Goal: Task Accomplishment & Management: Use online tool/utility

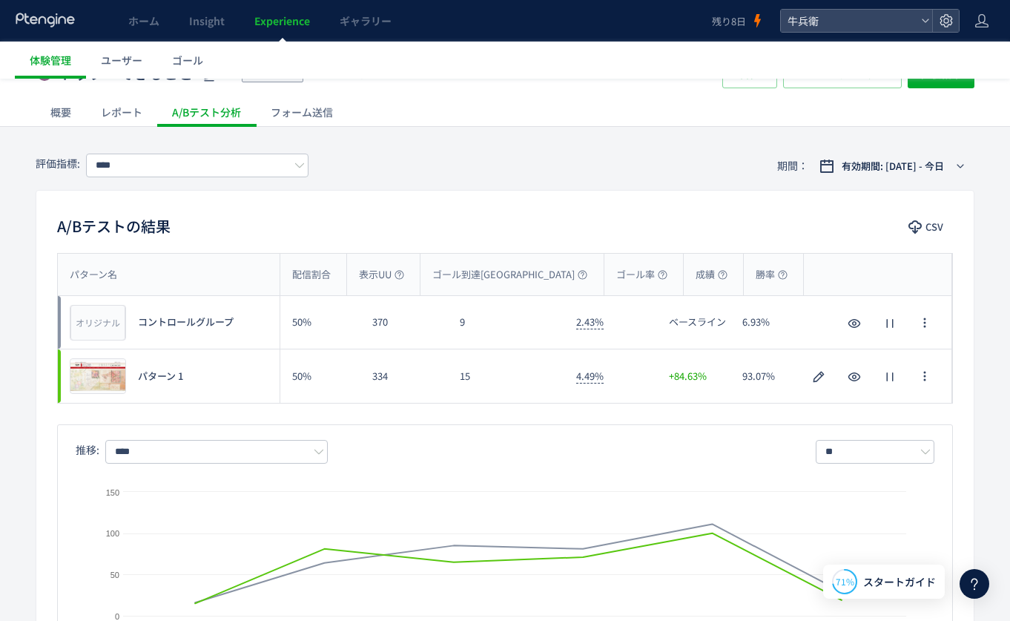
click at [32, 27] on icon at bounding box center [46, 20] width 62 height 15
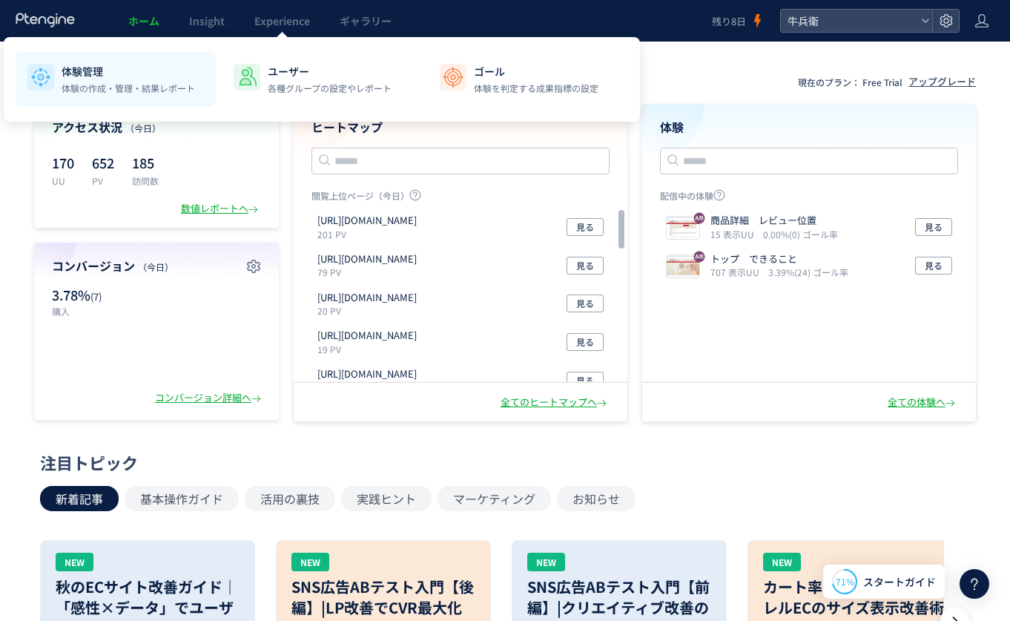
click at [102, 90] on p "体験の作成・管理・結果レポート" at bounding box center [128, 88] width 133 height 13
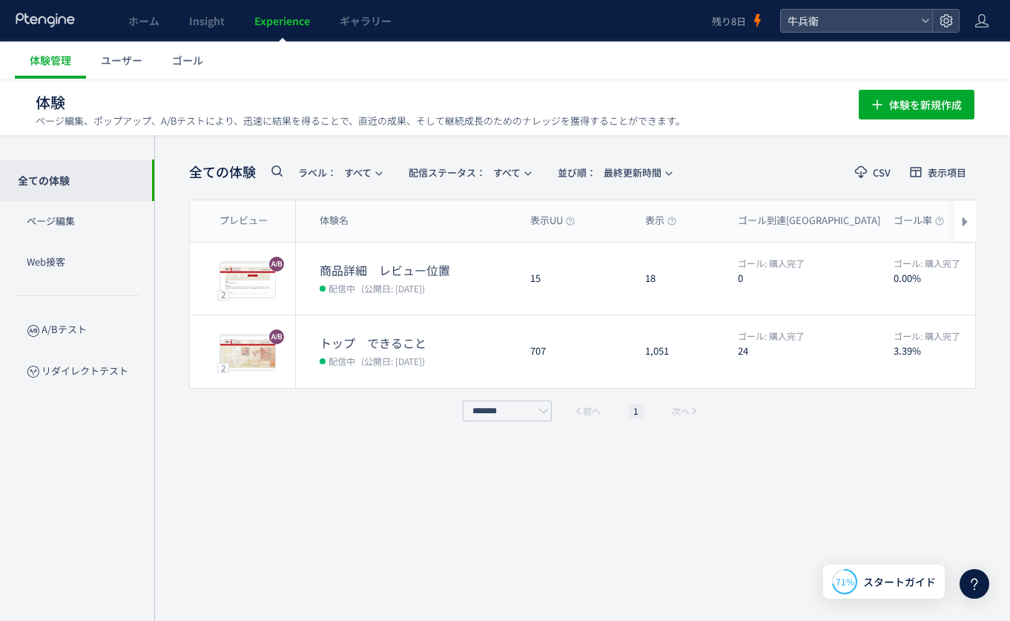
scroll to position [1, 0]
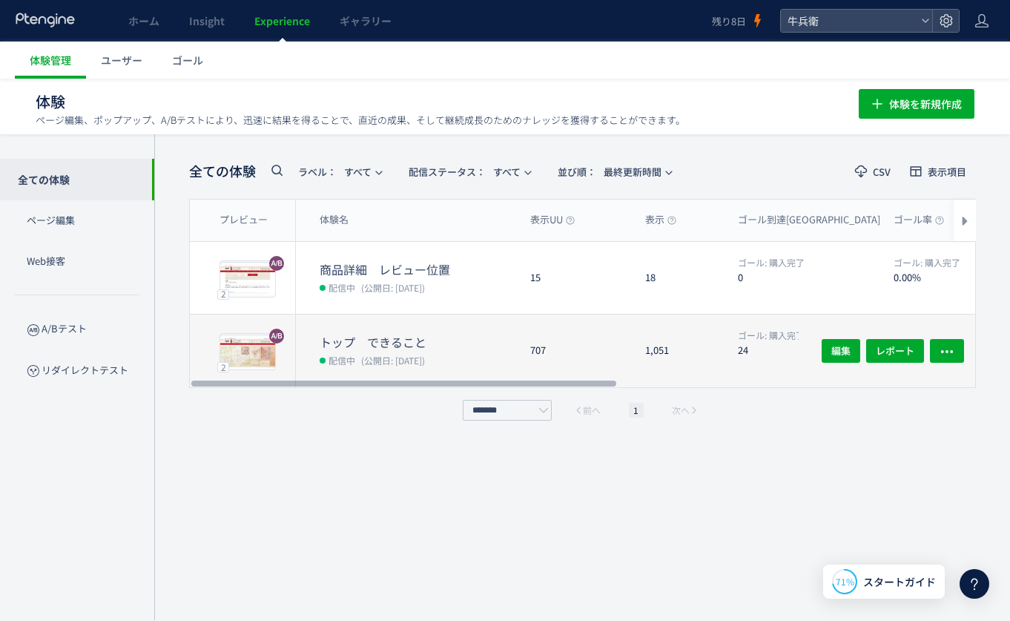
click at [673, 330] on div "1,051" at bounding box center [679, 350] width 93 height 73
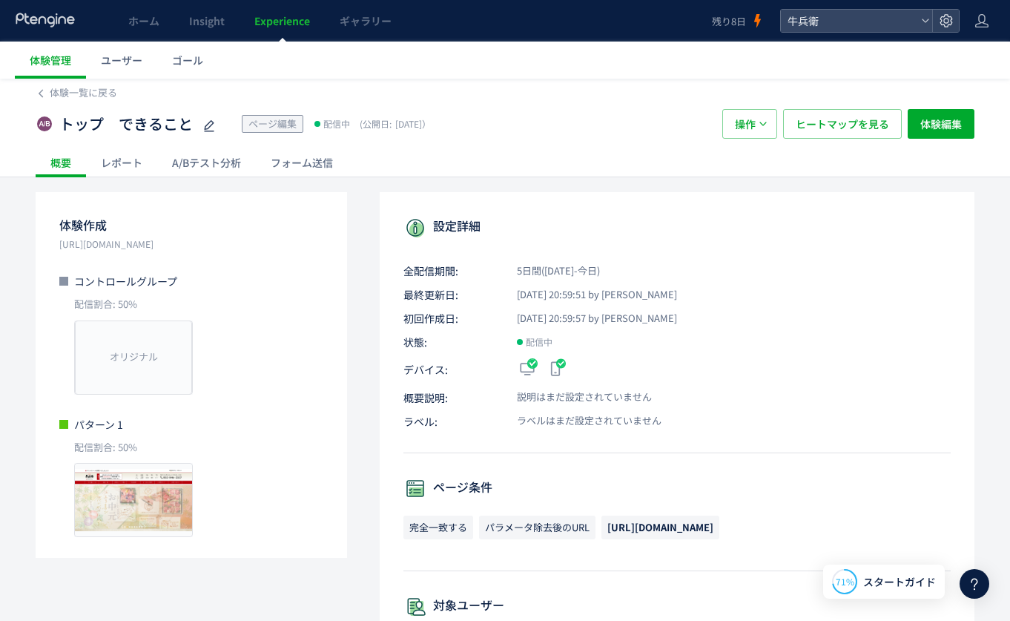
scroll to position [3, 0]
click at [214, 157] on div "A/Bテスト分析" at bounding box center [206, 162] width 99 height 30
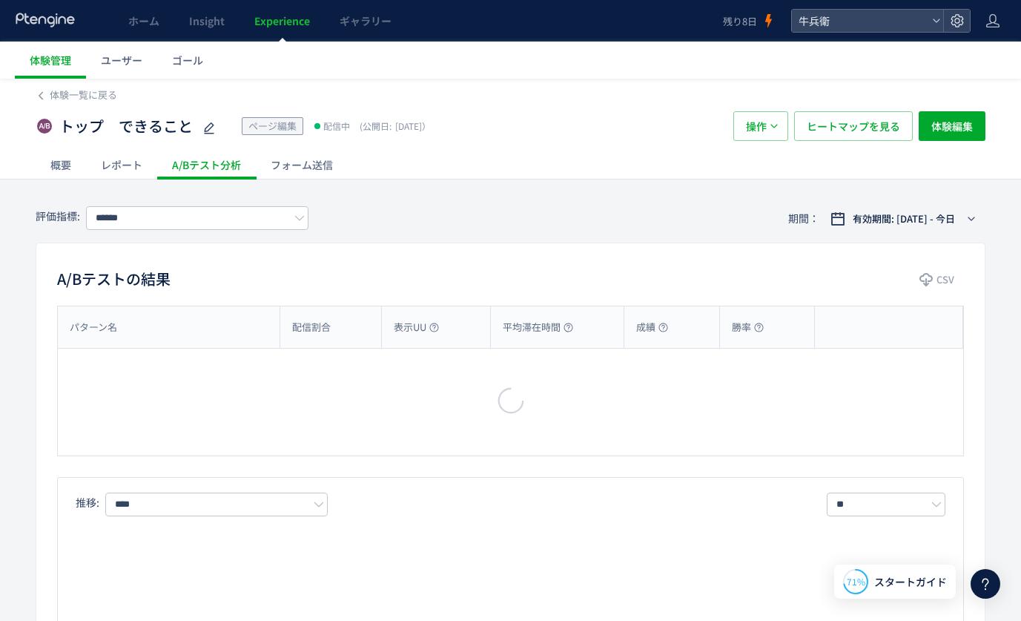
type input "****"
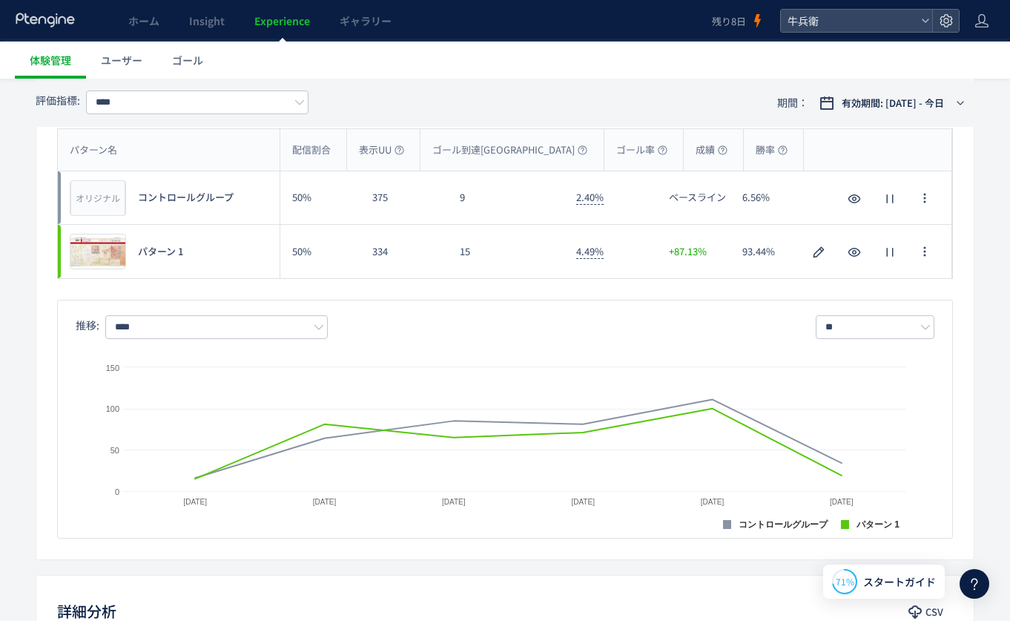
scroll to position [180, 0]
